Goal: Task Accomplishment & Management: Use online tool/utility

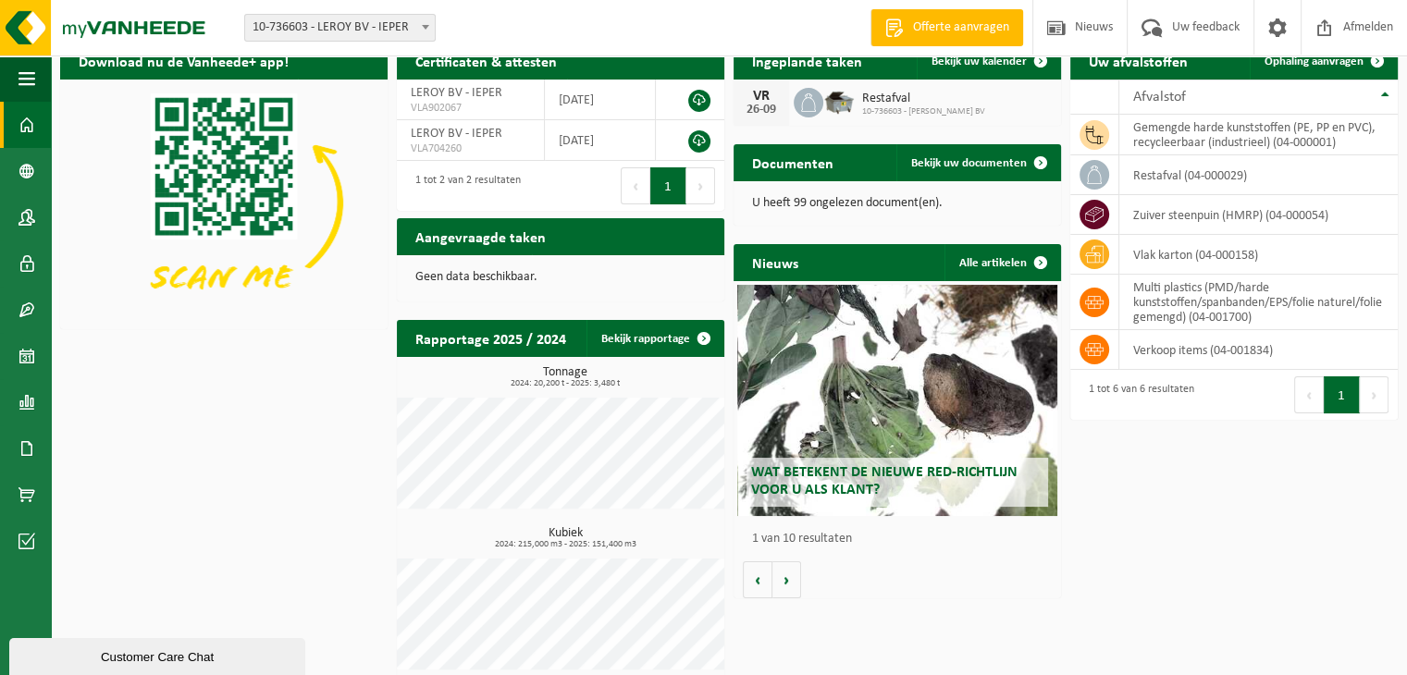
scroll to position [36, 0]
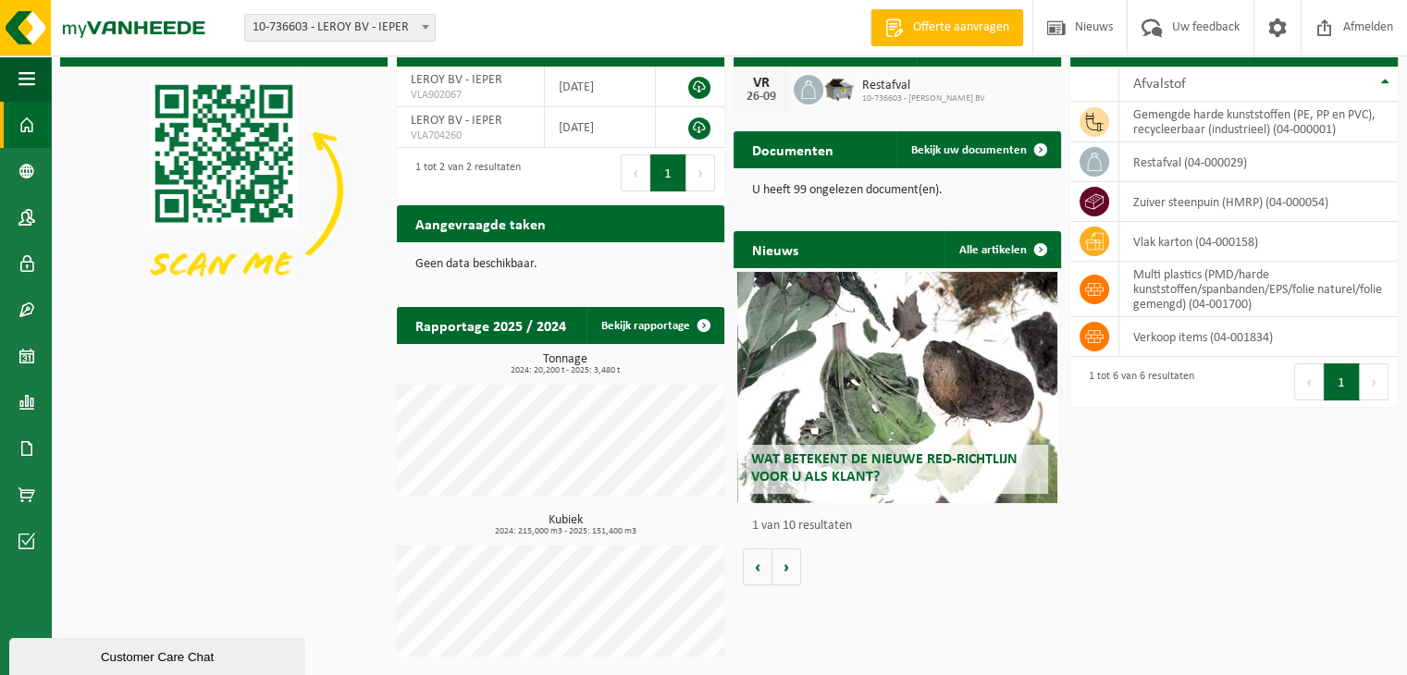
click at [836, 99] on img at bounding box center [838, 87] width 31 height 31
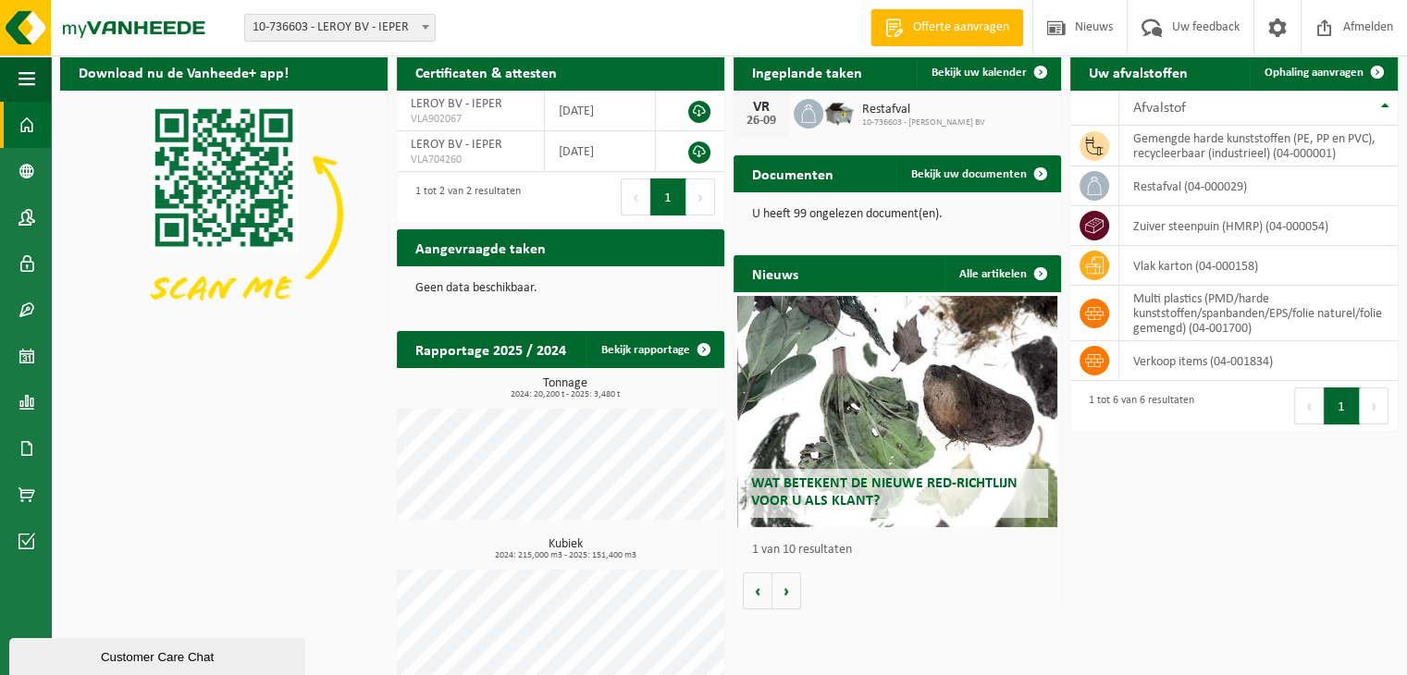
scroll to position [0, 0]
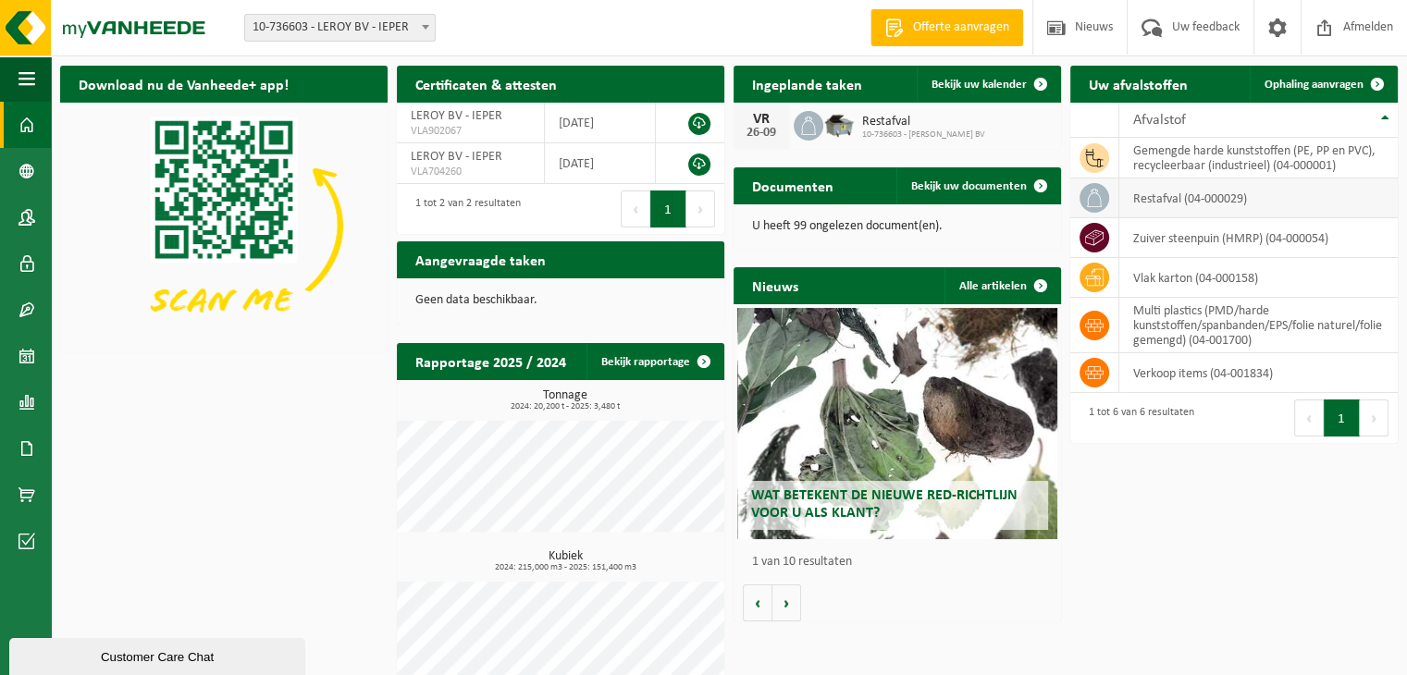
click at [1191, 197] on td "restafval (04-000029)" at bounding box center [1259, 199] width 278 height 40
click at [1332, 89] on span "Ophaling aanvragen" at bounding box center [1314, 85] width 99 height 12
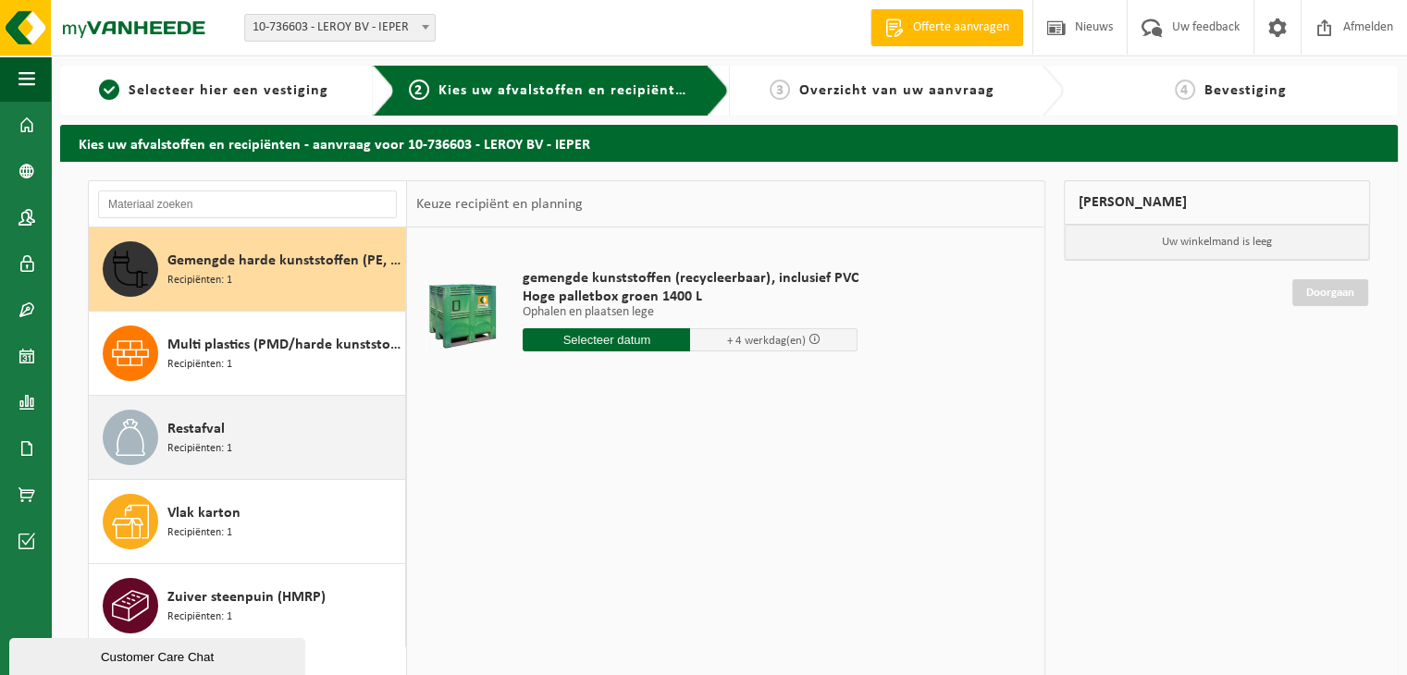
click at [217, 452] on span "Recipiënten: 1" at bounding box center [199, 449] width 65 height 18
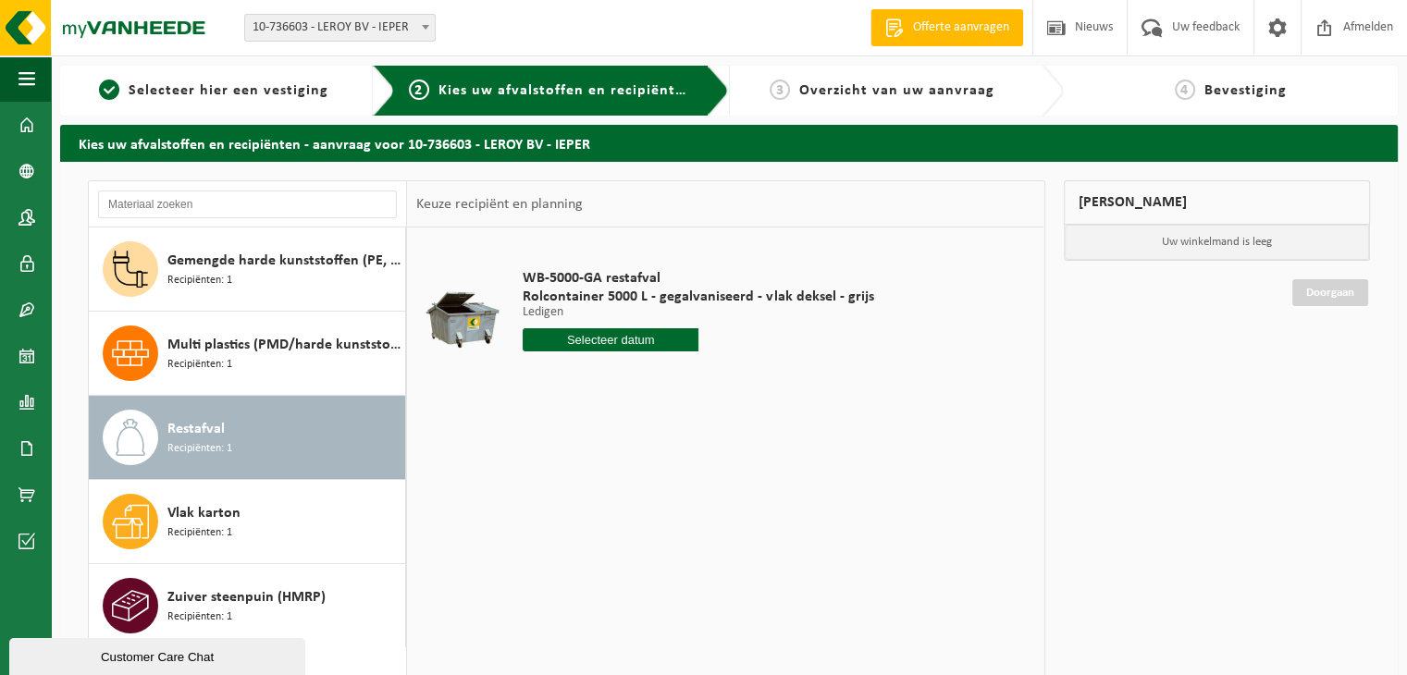
click at [644, 338] on input "text" at bounding box center [611, 339] width 176 height 23
click at [729, 378] on icon at bounding box center [733, 382] width 30 height 30
click at [672, 437] on div "3" at bounding box center [670, 445] width 32 height 30
type input "Van [DATE]"
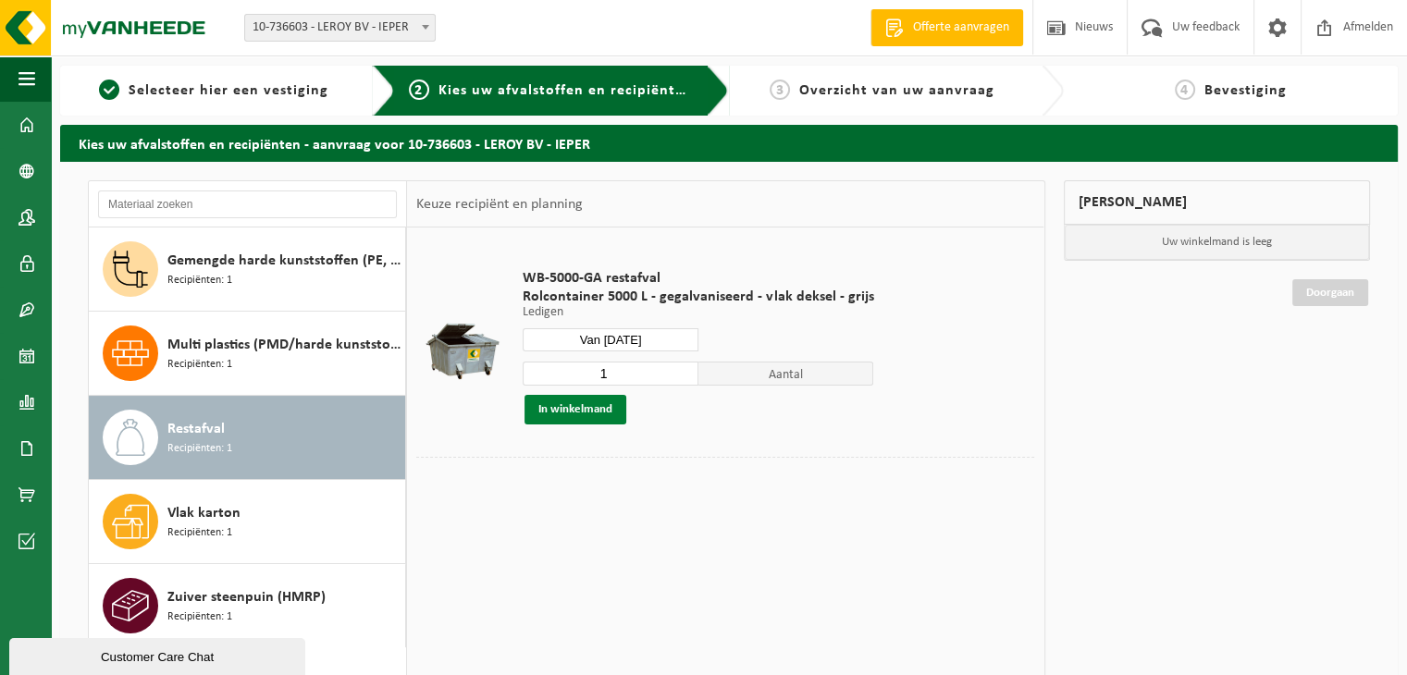
click at [605, 409] on button "In winkelmand" at bounding box center [576, 410] width 102 height 30
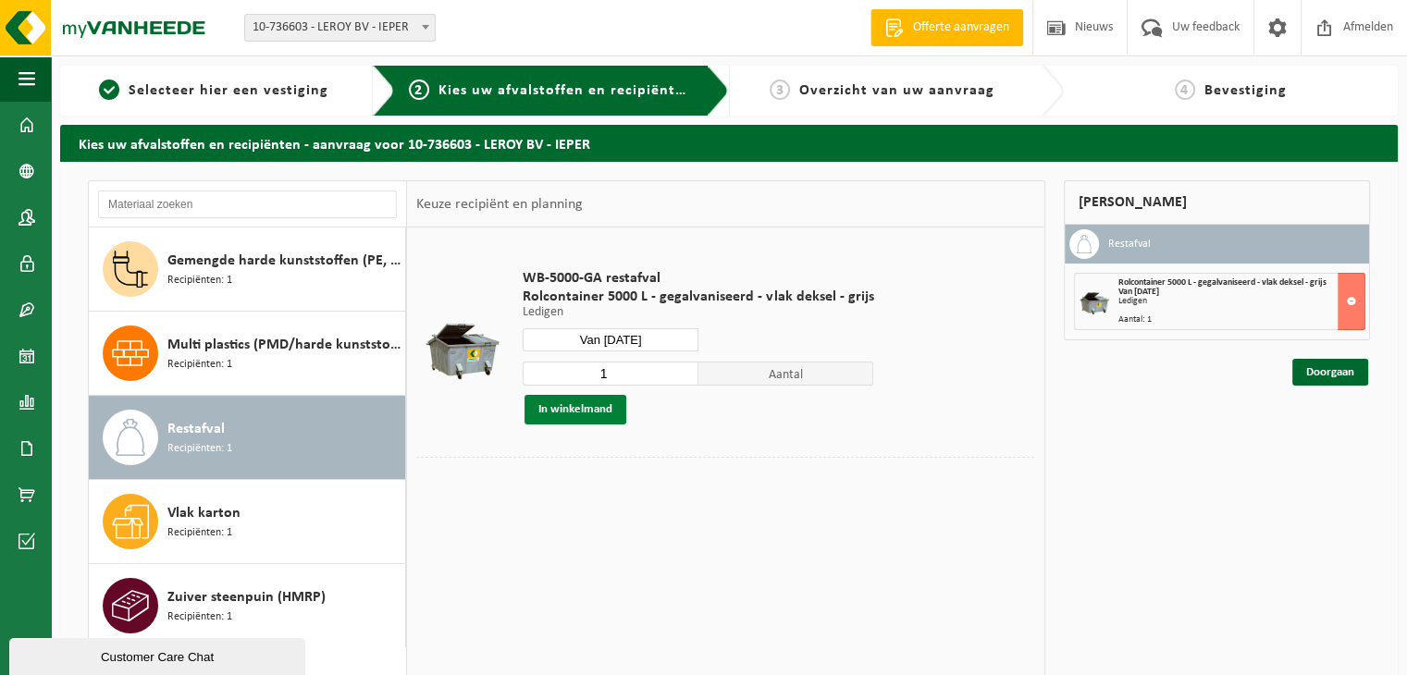
click at [603, 412] on button "In winkelmand" at bounding box center [576, 410] width 102 height 30
click at [1333, 369] on link "Doorgaan" at bounding box center [1331, 372] width 76 height 27
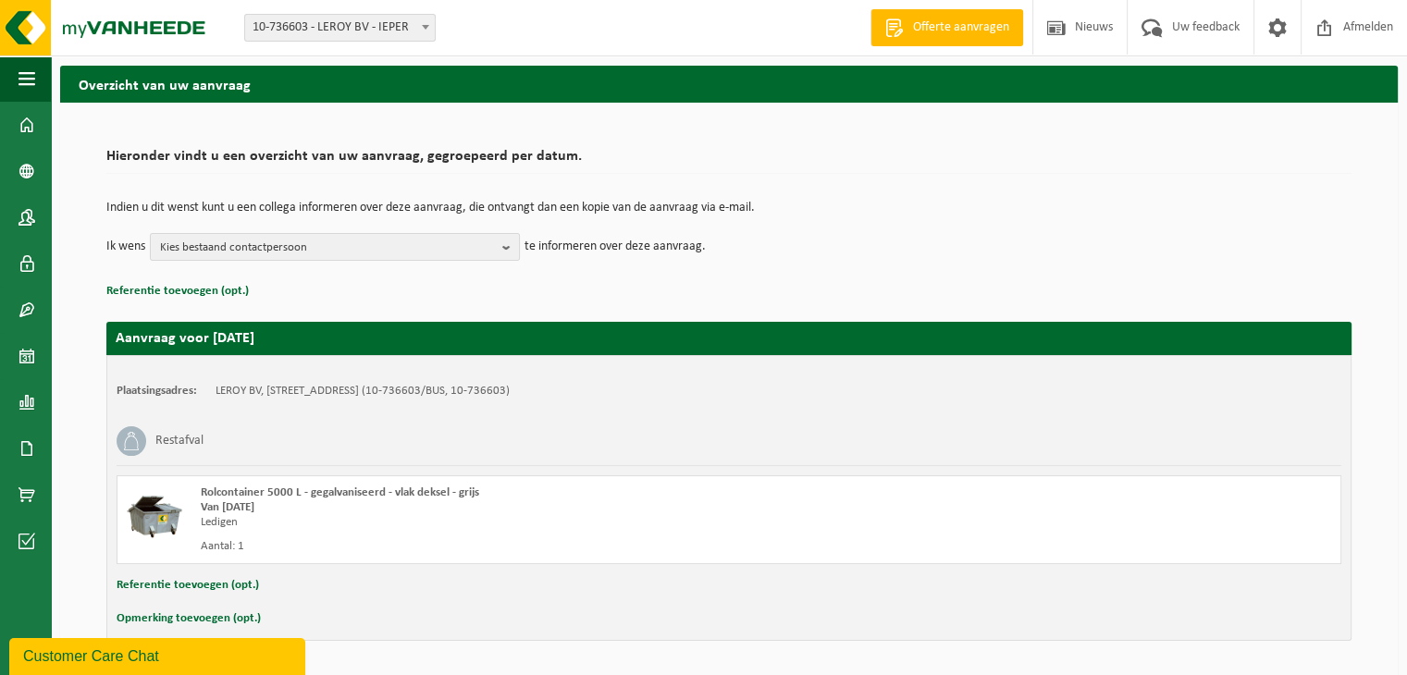
scroll to position [118, 0]
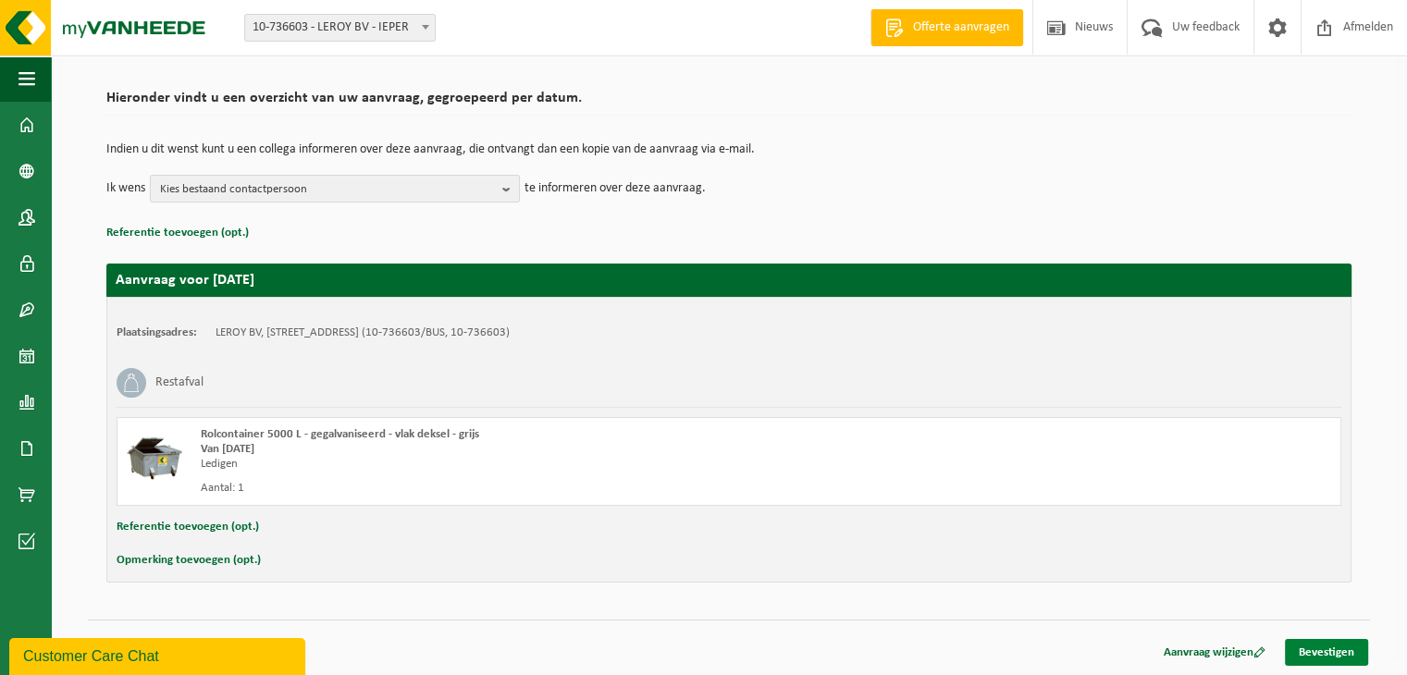
click at [1311, 650] on link "Bevestigen" at bounding box center [1326, 652] width 83 height 27
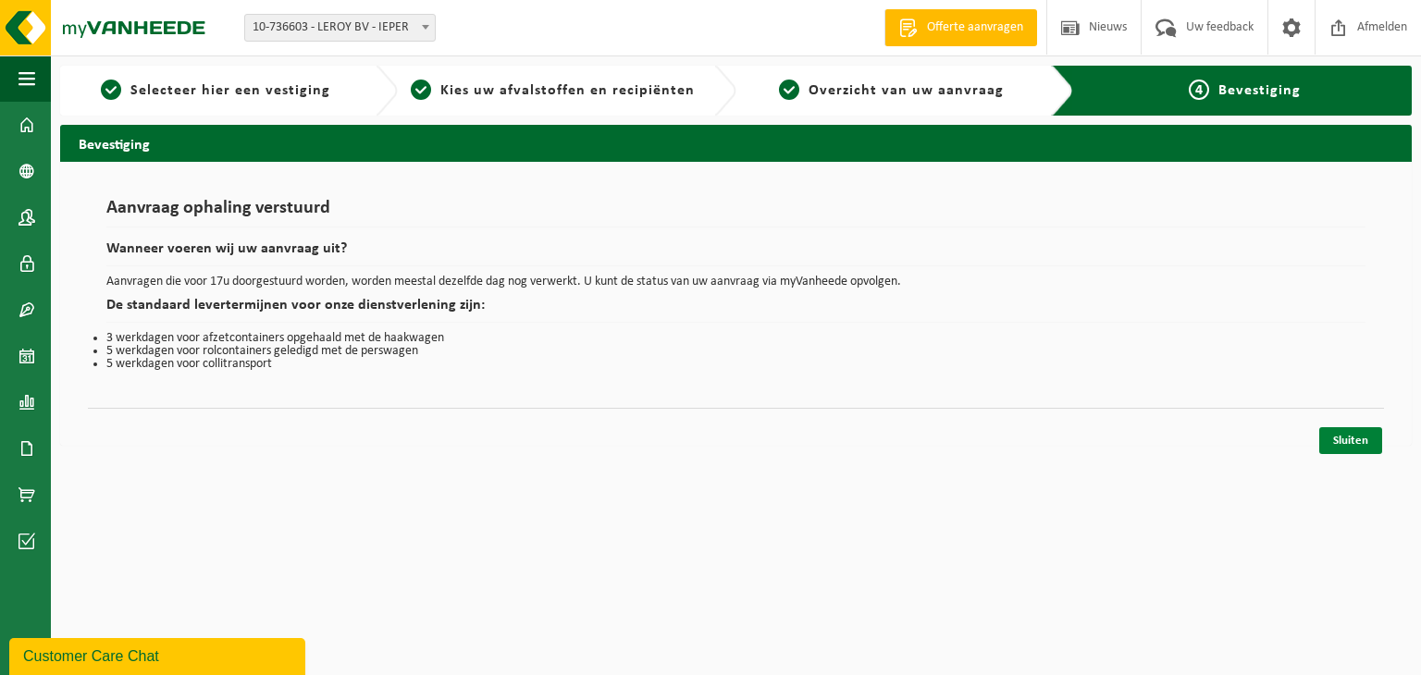
click at [1349, 443] on link "Sluiten" at bounding box center [1350, 440] width 63 height 27
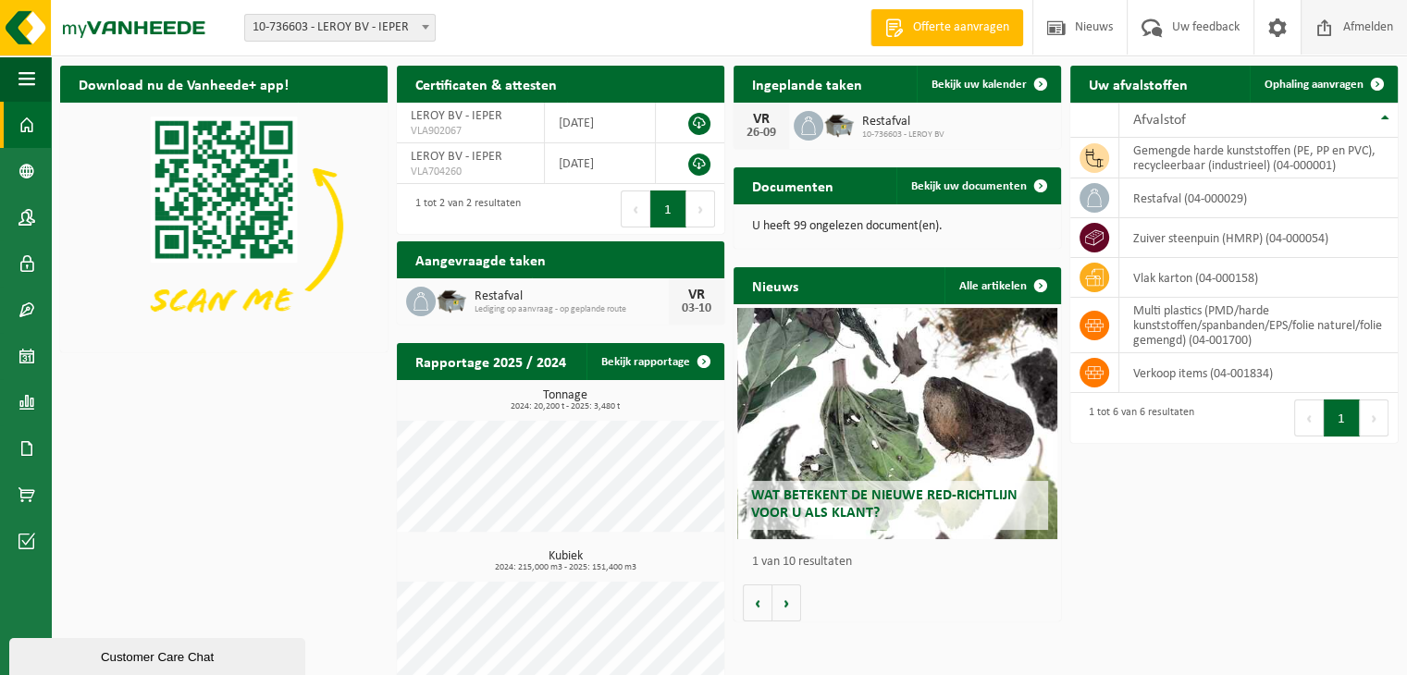
click at [1366, 31] on span "Afmelden" at bounding box center [1368, 27] width 59 height 55
